Goal: Task Accomplishment & Management: Manage account settings

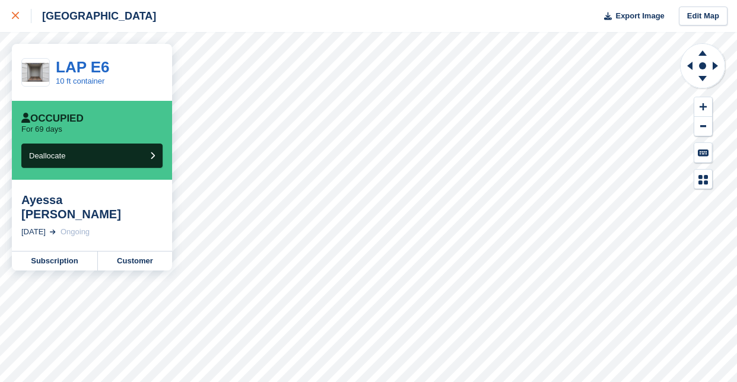
click at [15, 17] on icon at bounding box center [15, 15] width 7 height 7
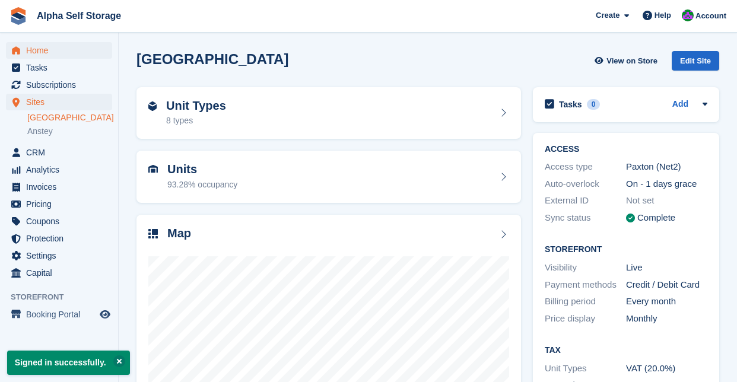
click at [35, 55] on span "Home" at bounding box center [61, 50] width 71 height 17
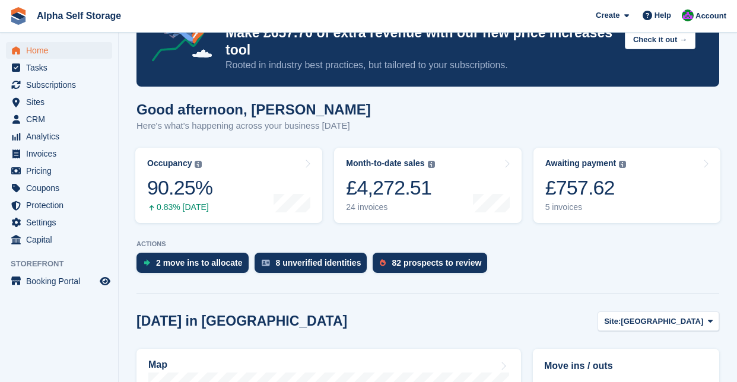
scroll to position [79, 0]
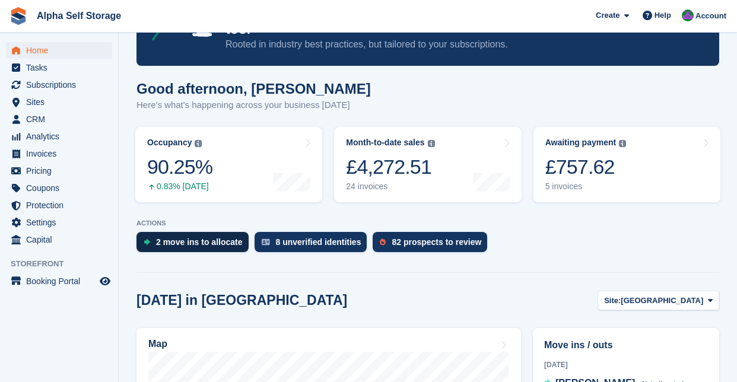
click at [214, 236] on div "2 move ins to allocate" at bounding box center [193, 242] width 112 height 20
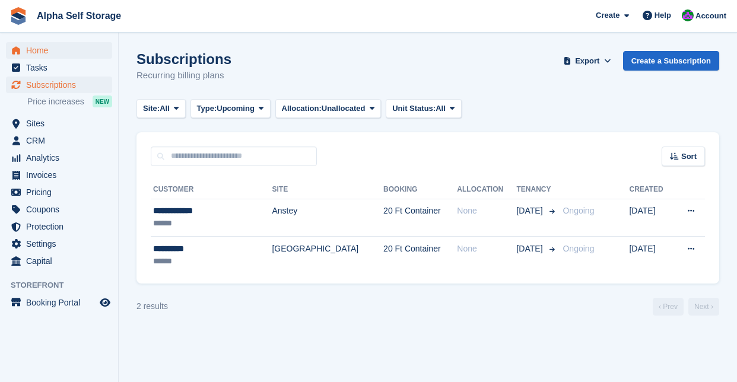
click at [47, 55] on span "Home" at bounding box center [61, 50] width 71 height 17
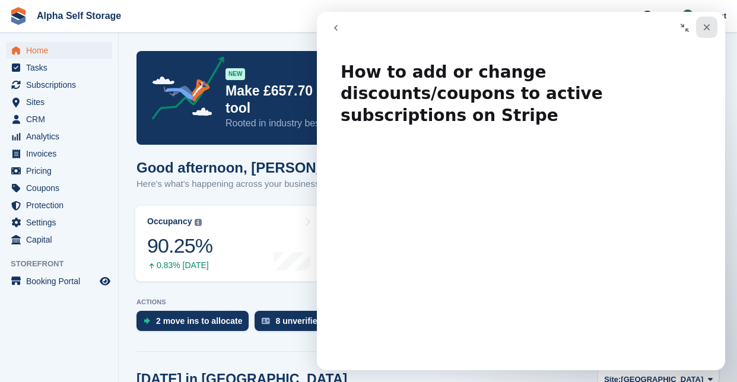
click at [709, 29] on icon "Close" at bounding box center [707, 27] width 7 height 7
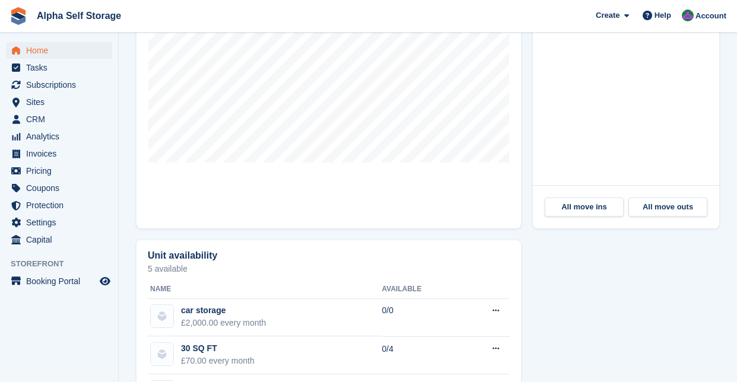
scroll to position [499, 0]
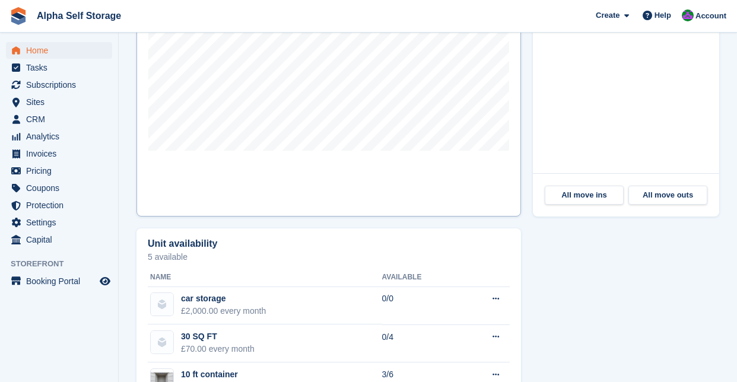
click at [407, 172] on link "Map" at bounding box center [329, 62] width 385 height 309
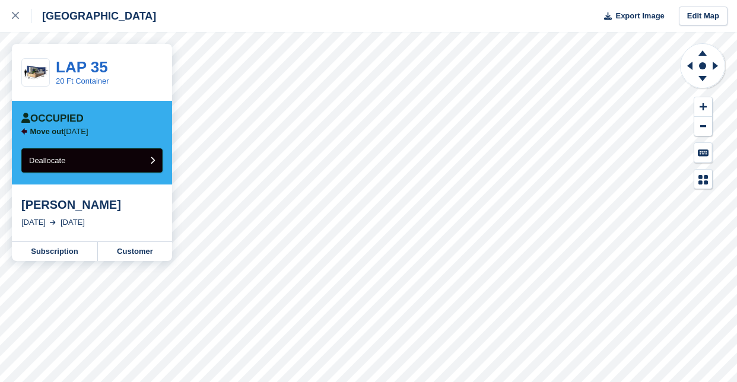
click at [141, 169] on button "Deallocate" at bounding box center [91, 160] width 141 height 24
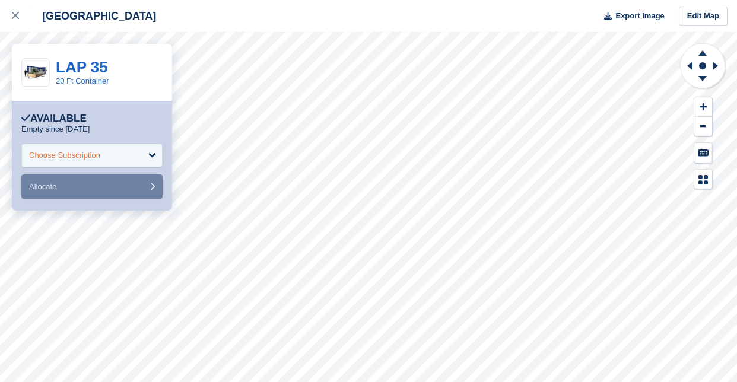
click at [129, 166] on div "Choose Subscription" at bounding box center [91, 156] width 141 height 24
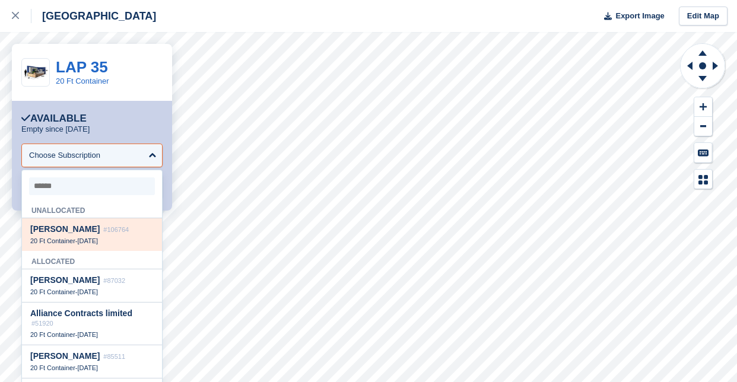
click at [132, 241] on div "20 Ft Container - 7 Sep" at bounding box center [91, 241] width 123 height 8
select select "******"
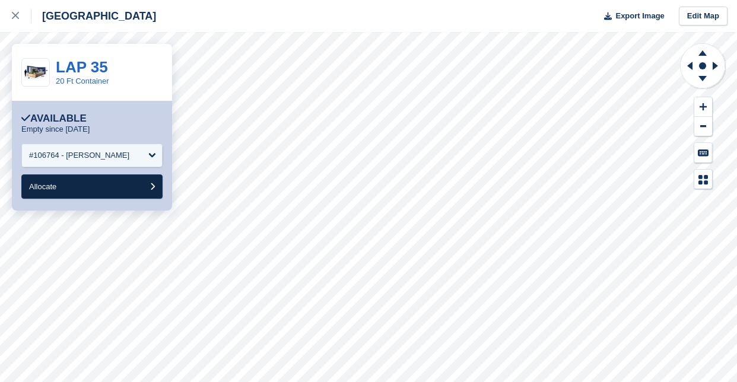
click at [110, 190] on button "Allocate" at bounding box center [91, 187] width 141 height 24
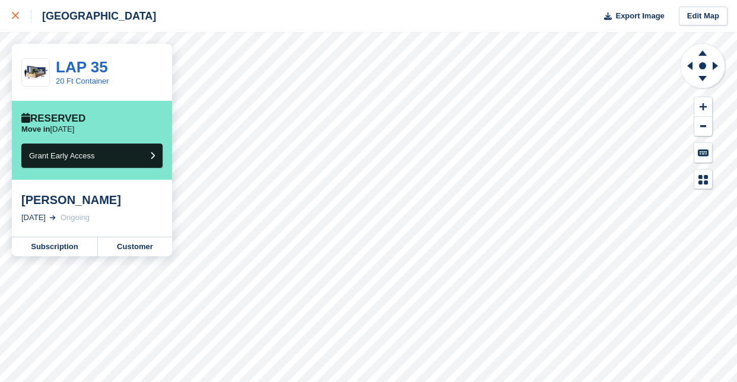
click at [20, 17] on div at bounding box center [22, 16] width 20 height 14
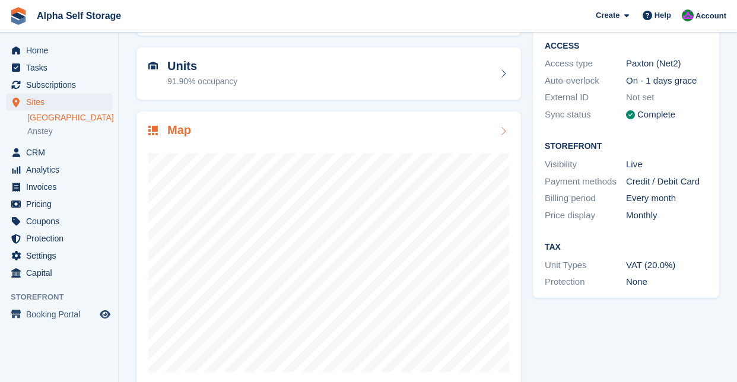
scroll to position [112, 0]
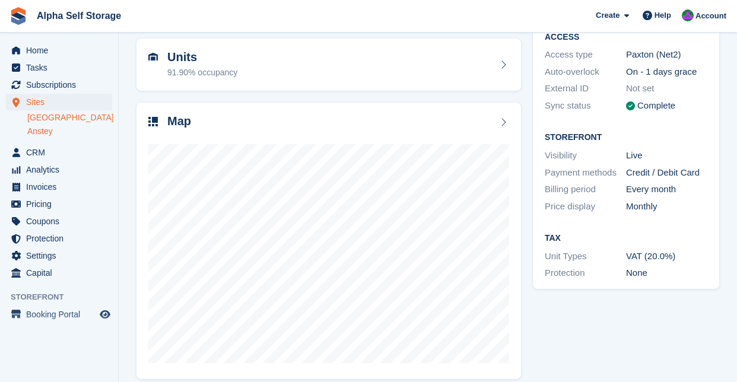
click at [49, 135] on link "Anstey" at bounding box center [69, 131] width 85 height 11
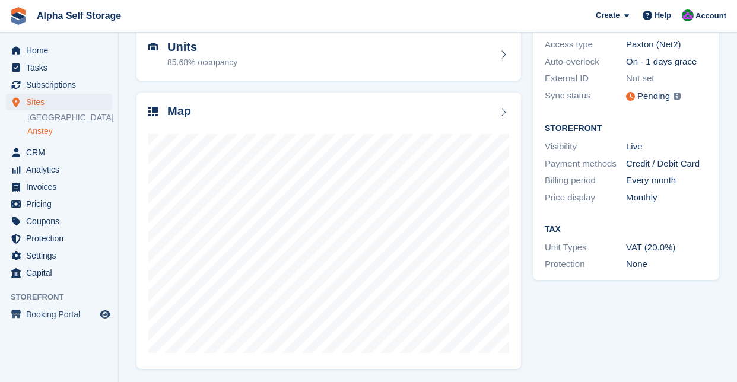
scroll to position [120, 0]
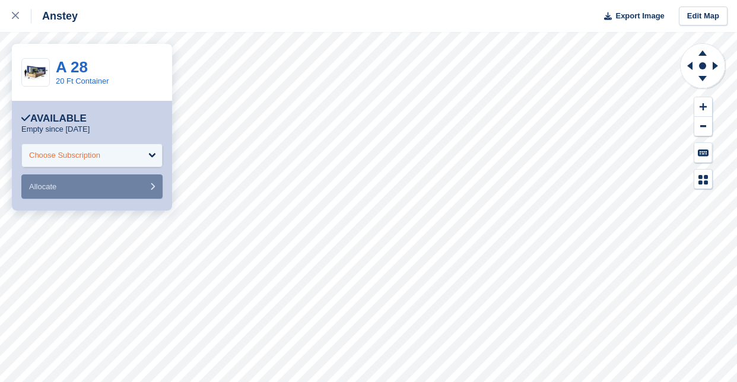
click at [148, 148] on div "Choose Subscription" at bounding box center [91, 156] width 141 height 24
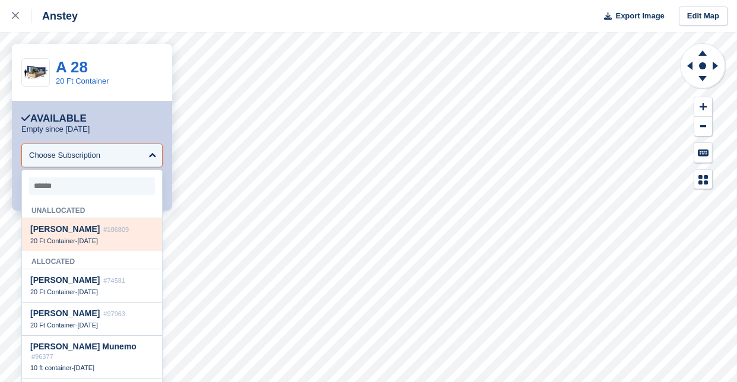
click at [126, 226] on div "[PERSON_NAME] #106809" at bounding box center [91, 229] width 123 height 10
select select "******"
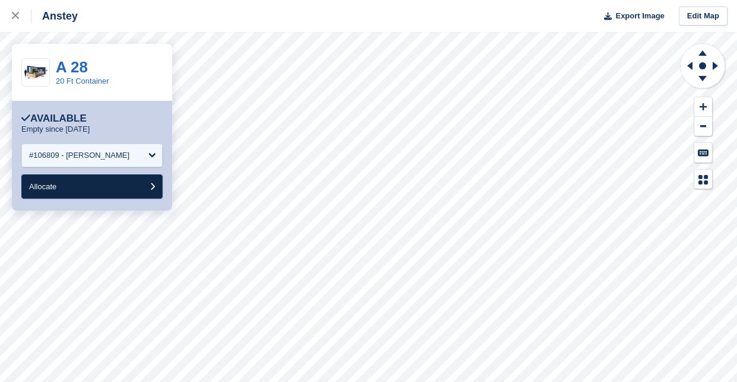
click at [102, 191] on button "Allocate" at bounding box center [91, 187] width 141 height 24
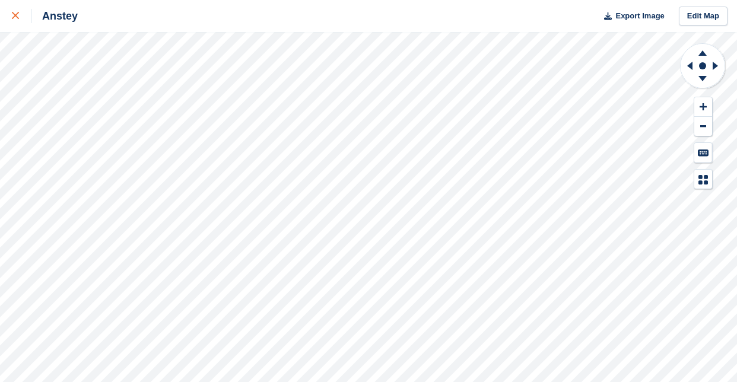
click at [20, 14] on div at bounding box center [22, 16] width 20 height 14
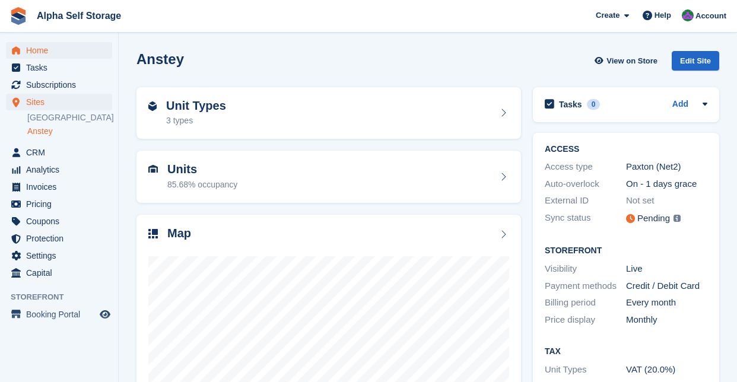
click at [47, 52] on span "Home" at bounding box center [61, 50] width 71 height 17
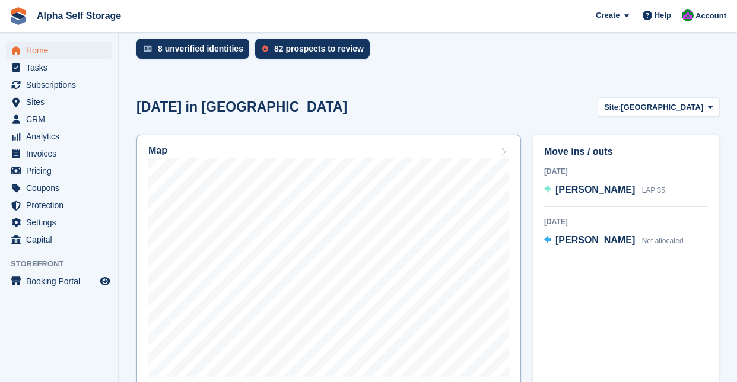
scroll to position [272, 0]
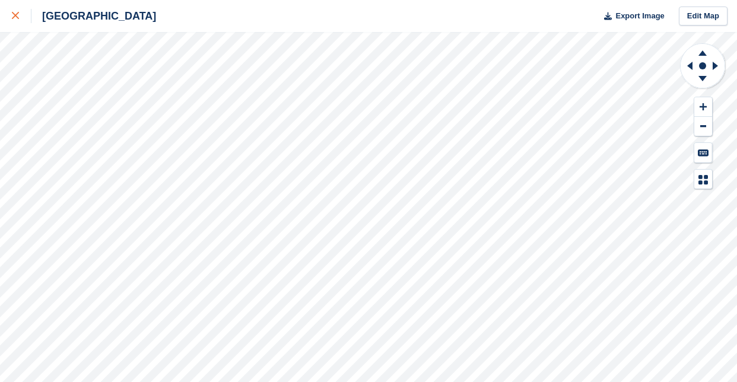
click at [15, 9] on div at bounding box center [22, 16] width 20 height 14
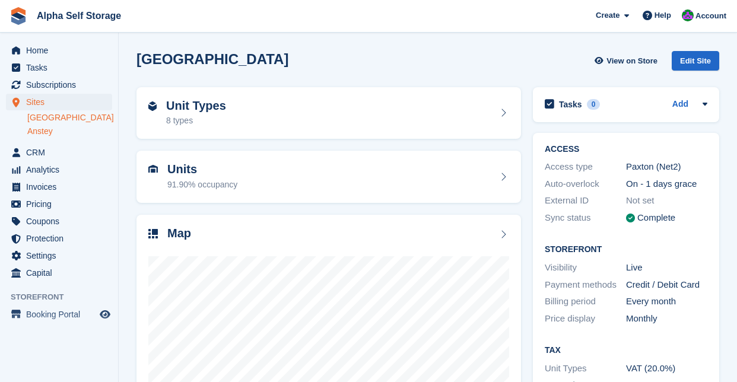
click at [47, 129] on link "Anstey" at bounding box center [69, 131] width 85 height 11
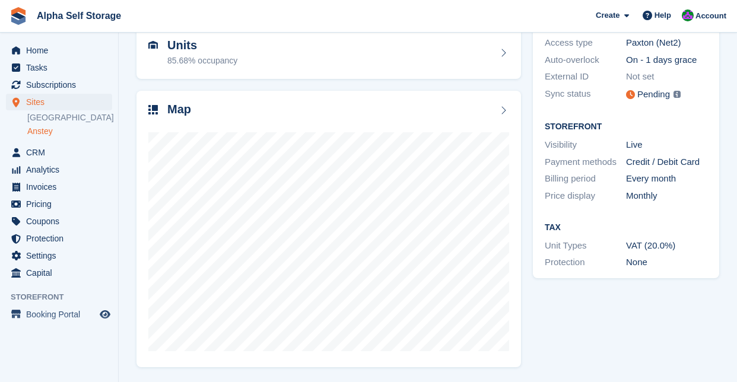
scroll to position [123, 0]
click at [56, 49] on span "Home" at bounding box center [61, 50] width 71 height 17
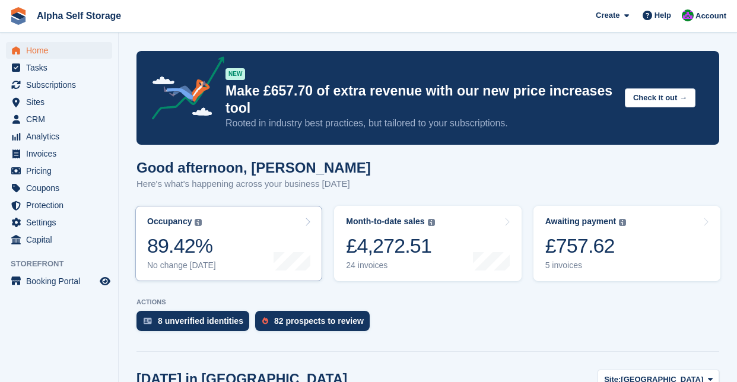
click at [268, 240] on link "Occupancy The percentage of all currently allocated units in terms of area. Inc…" at bounding box center [228, 243] width 187 height 75
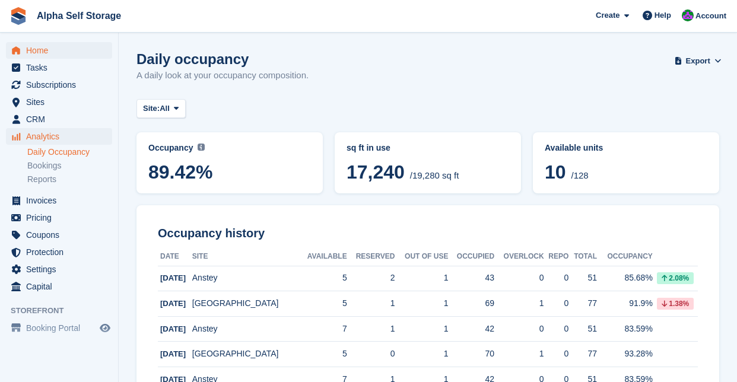
click at [34, 53] on span "Home" at bounding box center [61, 50] width 71 height 17
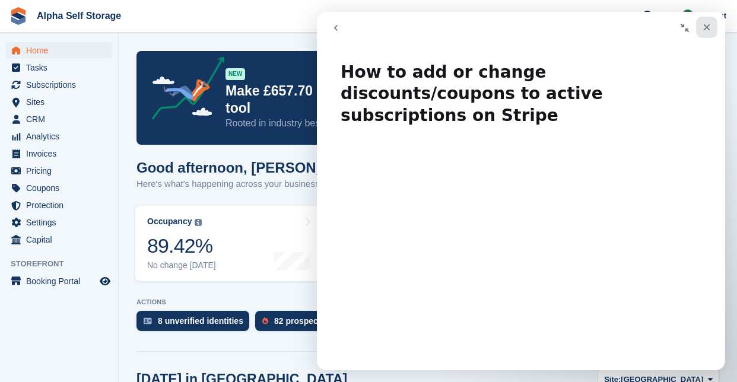
click at [711, 30] on icon "Close" at bounding box center [706, 27] width 9 height 9
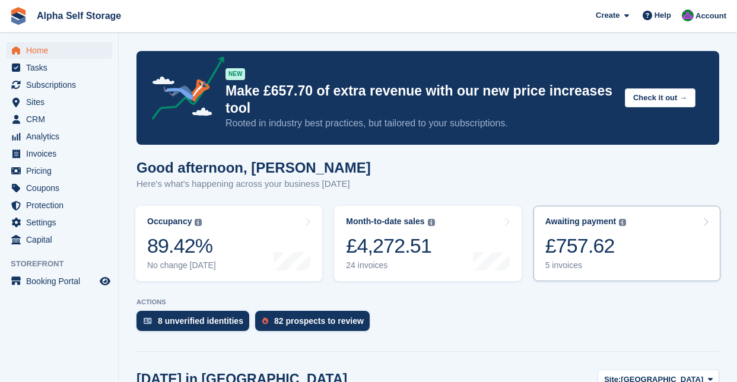
click at [567, 250] on div "£757.62" at bounding box center [585, 246] width 81 height 24
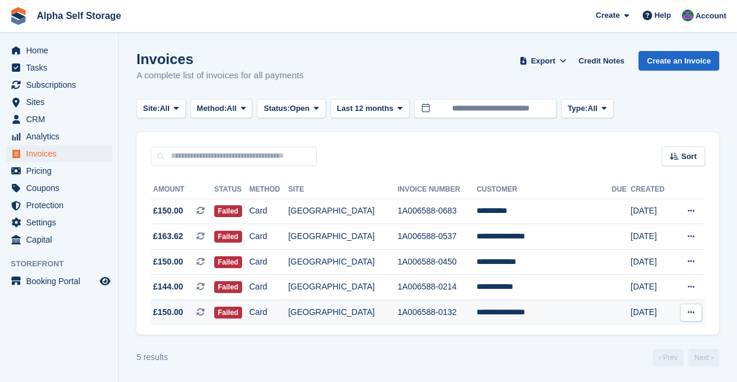
click at [689, 313] on icon at bounding box center [691, 313] width 7 height 8
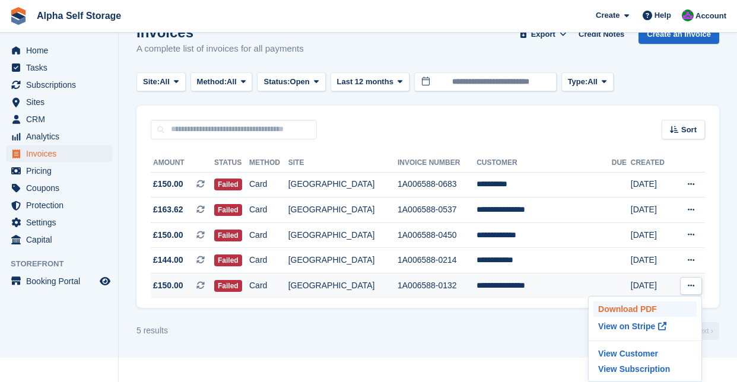
scroll to position [28, 0]
click at [447, 347] on section "Invoices A complete list of invoices for all payments Export Export Invoices Ex…" at bounding box center [428, 165] width 618 height 385
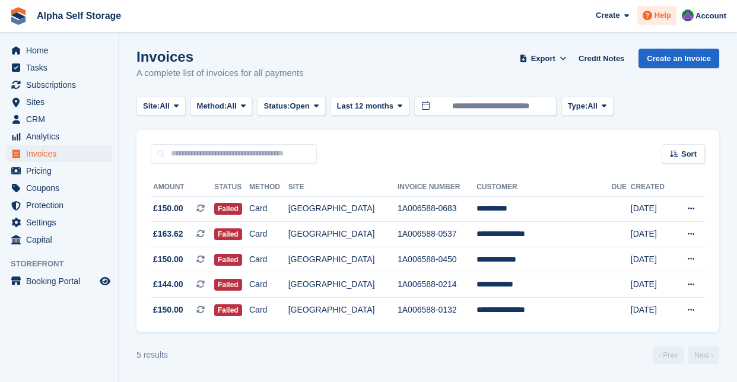
click at [666, 21] on span "Help" at bounding box center [663, 15] width 17 height 12
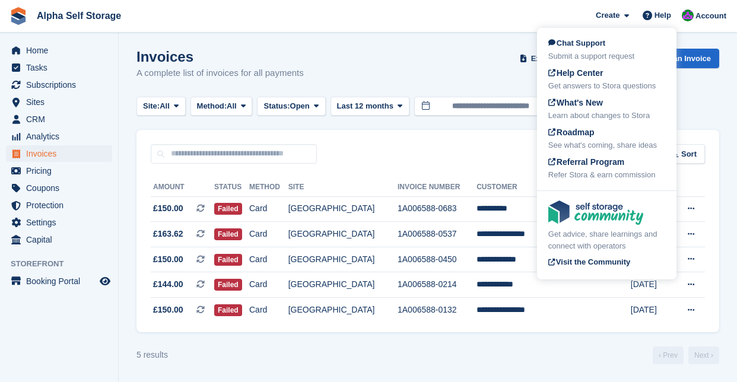
click at [129, 192] on section "Invoices A complete list of invoices for all payments Export Export Invoices Ex…" at bounding box center [428, 190] width 618 height 385
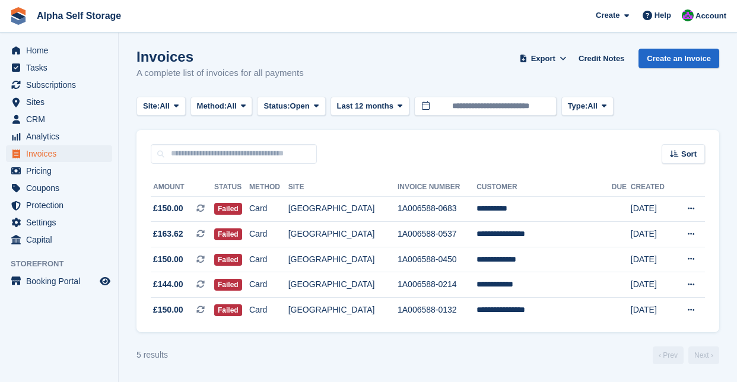
click at [129, 192] on section "Invoices A complete list of invoices for all payments Export Export Invoices Ex…" at bounding box center [428, 190] width 618 height 385
